Goal: Navigation & Orientation: Find specific page/section

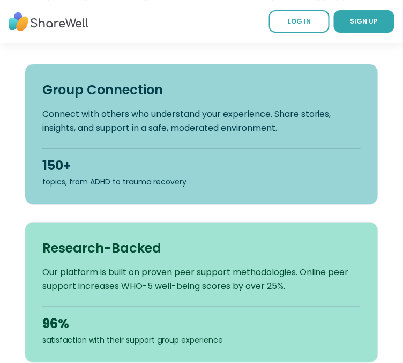
scroll to position [542, 0]
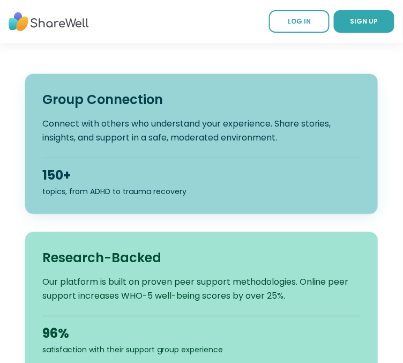
click at [315, 168] on div "Group Connection Connect with others who understand your experience. Share stor…" at bounding box center [202, 143] width 354 height 141
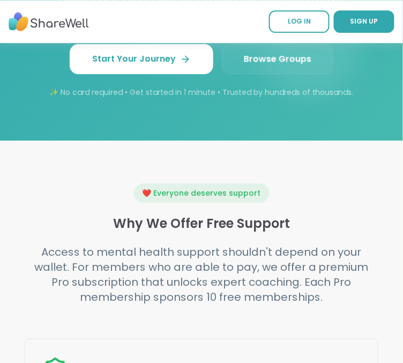
scroll to position [1621, 0]
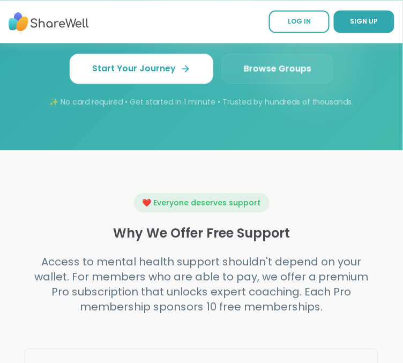
click at [299, 75] on span "Browse Groups" at bounding box center [277, 68] width 67 height 13
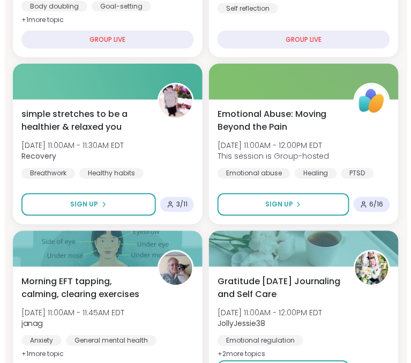
scroll to position [283, 0]
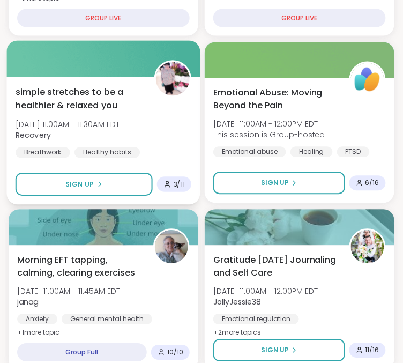
click at [178, 187] on span "3 / 11" at bounding box center [179, 184] width 11 height 9
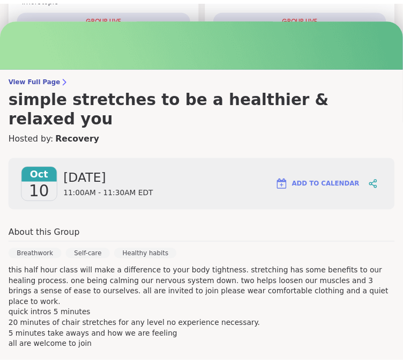
scroll to position [0, 0]
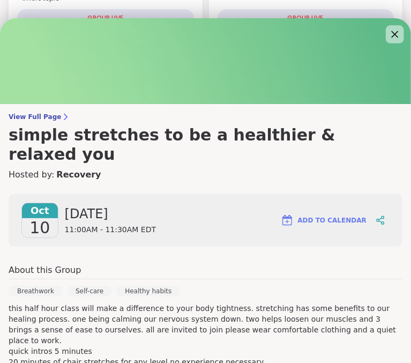
click at [392, 32] on icon at bounding box center [395, 34] width 7 height 7
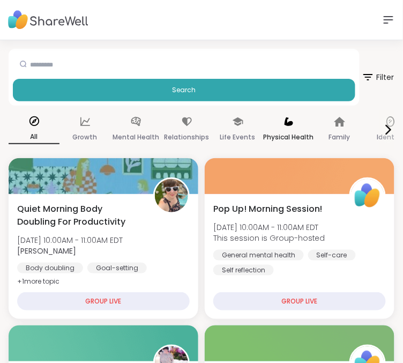
click at [287, 133] on p "Physical Health" at bounding box center [289, 137] width 50 height 13
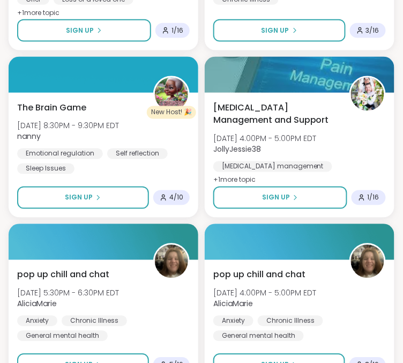
scroll to position [1465, 0]
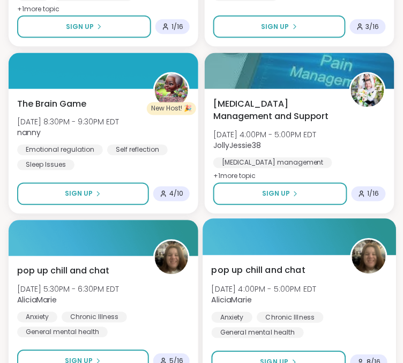
click at [255, 221] on div at bounding box center [298, 237] width 193 height 36
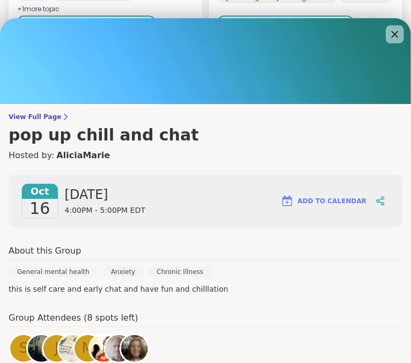
click at [388, 31] on icon at bounding box center [394, 33] width 13 height 13
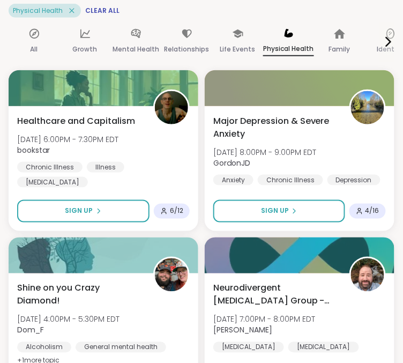
scroll to position [0, 0]
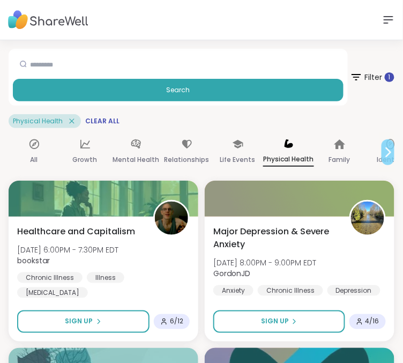
click at [388, 147] on icon at bounding box center [387, 152] width 13 height 13
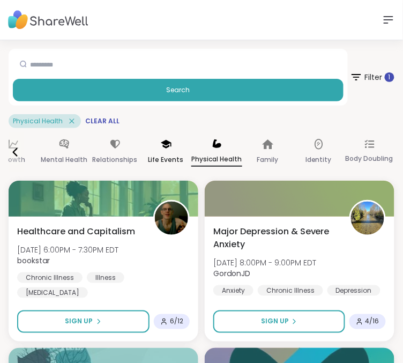
click at [160, 147] on icon at bounding box center [166, 144] width 12 height 12
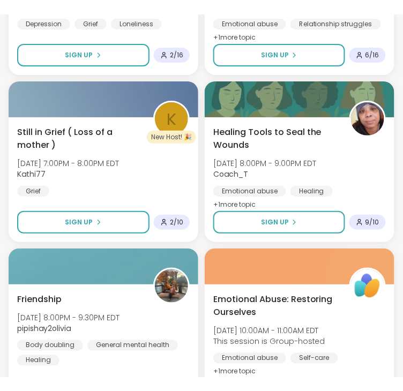
scroll to position [593, 0]
